Goal: Task Accomplishment & Management: Manage account settings

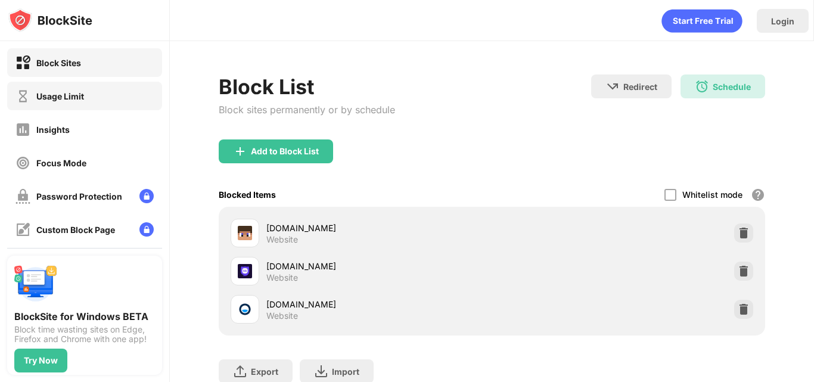
click at [143, 95] on div "Usage Limit" at bounding box center [84, 96] width 155 height 29
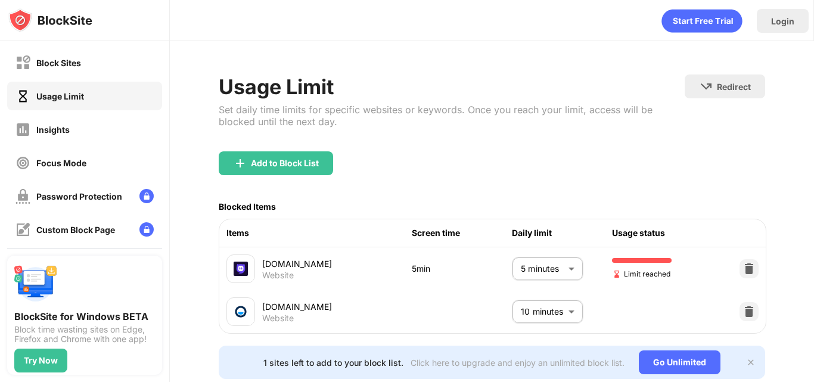
click at [540, 262] on body "Block Sites Usage Limit Insights Focus Mode Password Protection Custom Block Pa…" at bounding box center [407, 191] width 814 height 382
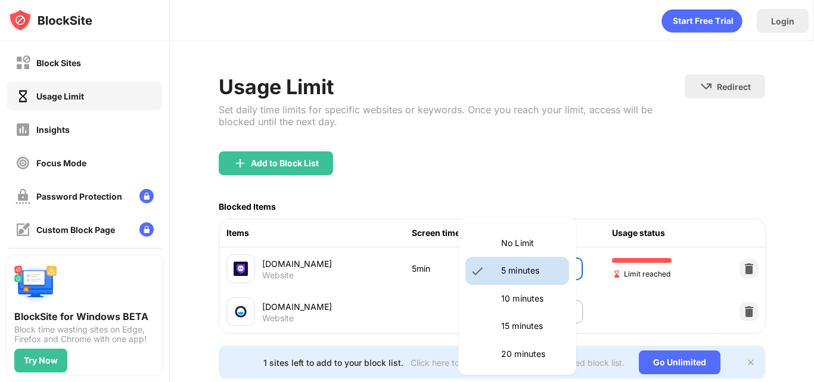
click at [509, 300] on p "10 minutes" at bounding box center [531, 298] width 61 height 13
type input "**"
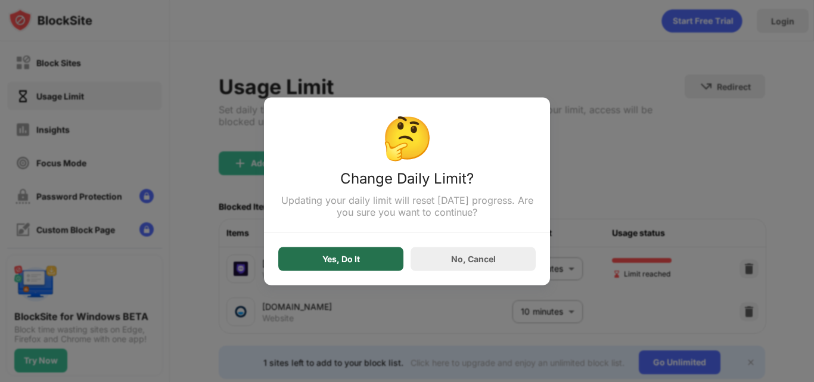
click at [336, 255] on div "Yes, Do It" at bounding box center [340, 259] width 125 height 24
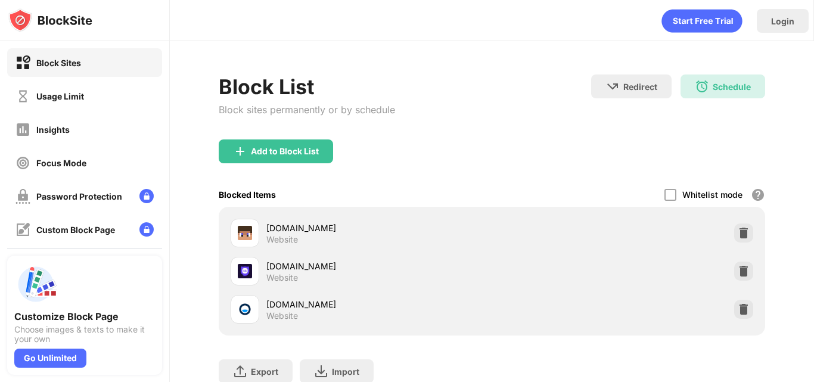
click at [80, 101] on div "Usage Limit" at bounding box center [60, 96] width 48 height 10
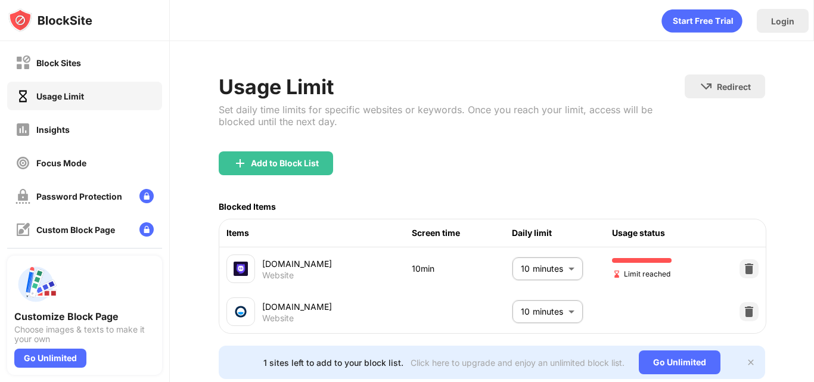
click at [65, 94] on div "Usage Limit" at bounding box center [60, 96] width 48 height 10
click at [537, 268] on body "Block Sites Usage Limit Insights Focus Mode Password Protection Custom Block Pa…" at bounding box center [407, 191] width 814 height 382
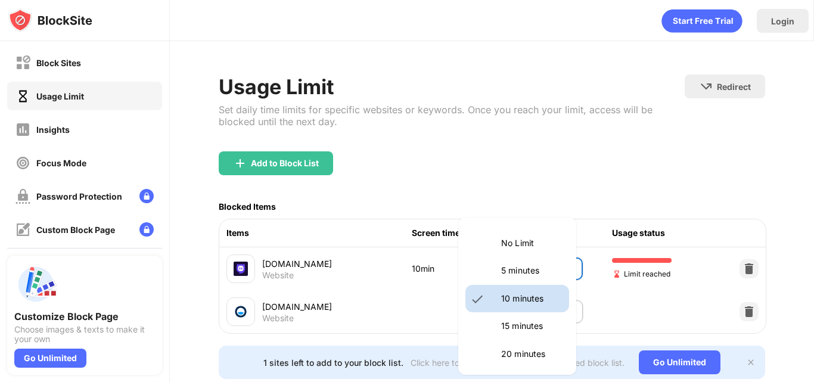
click at [513, 323] on p "15 minutes" at bounding box center [531, 326] width 61 height 13
type input "**"
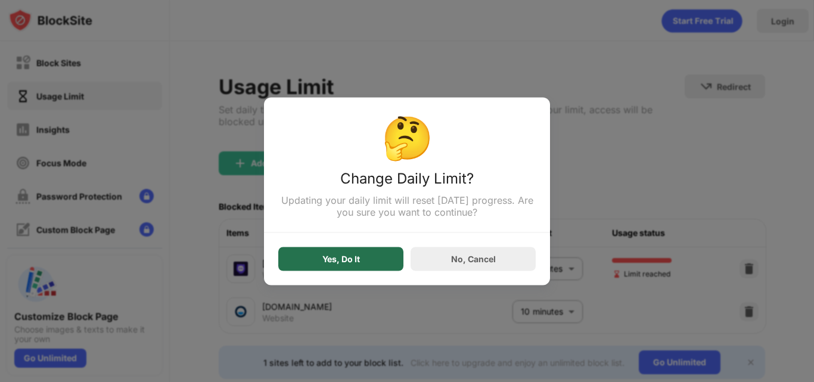
click at [347, 271] on div "Yes, Do It" at bounding box center [340, 259] width 125 height 24
